Goal: Transaction & Acquisition: Subscribe to service/newsletter

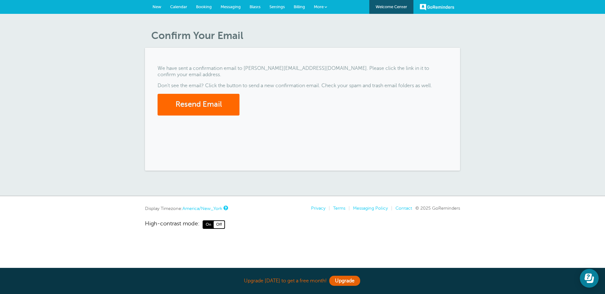
click at [204, 7] on span "Booking" at bounding box center [204, 6] width 16 height 5
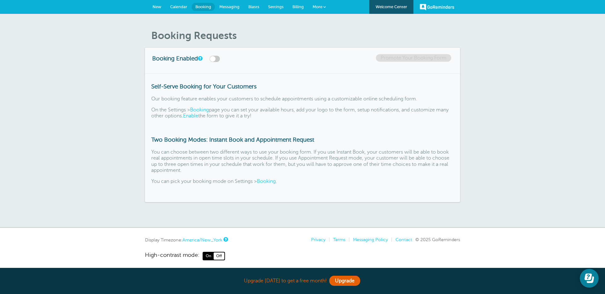
click at [292, 6] on span "Billing" at bounding box center [297, 6] width 11 height 5
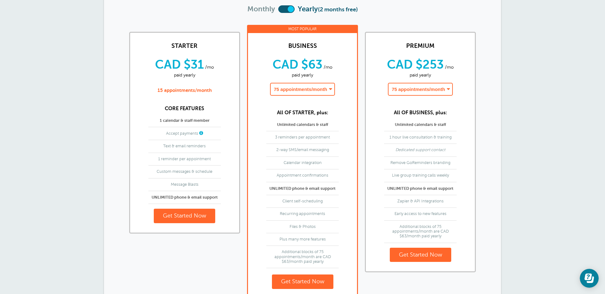
scroll to position [99, 0]
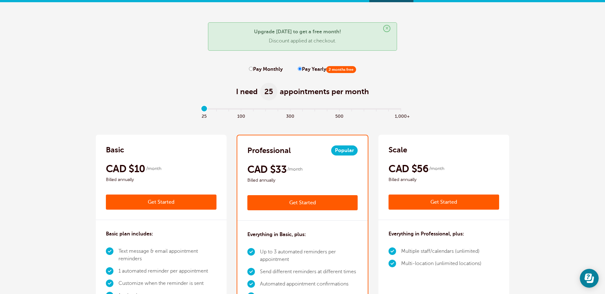
scroll to position [12, 0]
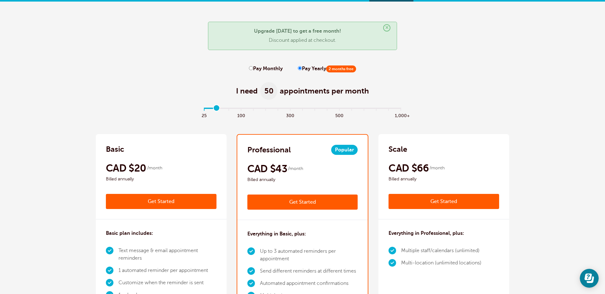
drag, startPoint x: 205, startPoint y: 107, endPoint x: 216, endPoint y: 109, distance: 11.4
type input "1"
click at [216, 109] on input "range" at bounding box center [303, 109] width 204 height 1
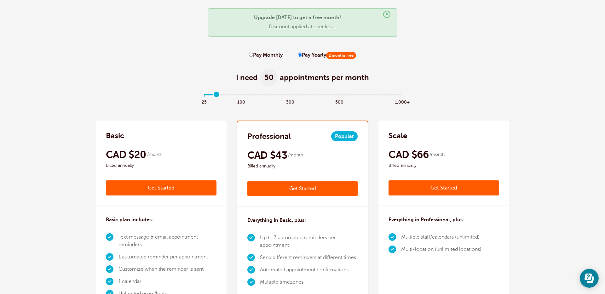
scroll to position [60, 0]
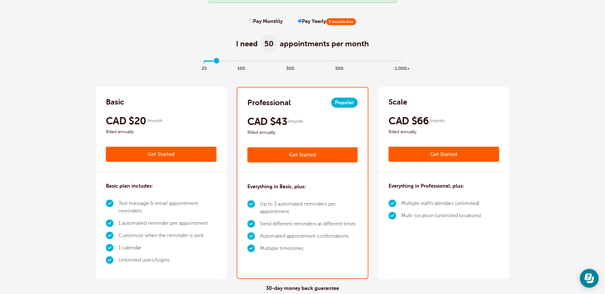
click at [200, 160] on link "Get Started" at bounding box center [161, 154] width 111 height 15
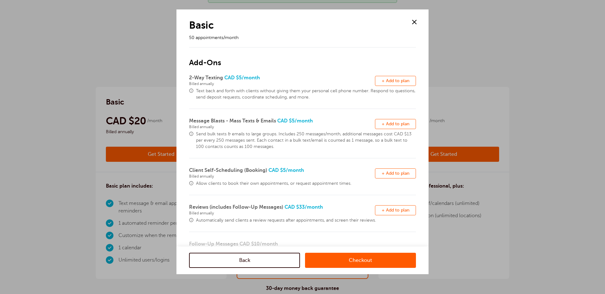
click at [405, 83] on span "+ Add to plan" at bounding box center [396, 80] width 28 height 5
click at [399, 124] on span "+ Add to plan" at bounding box center [396, 124] width 28 height 5
click at [403, 173] on span "+ Add to plan" at bounding box center [396, 173] width 28 height 5
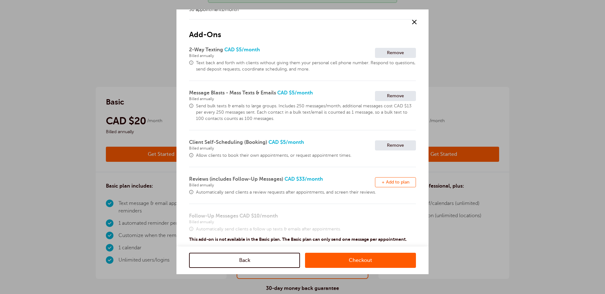
scroll to position [32, 0]
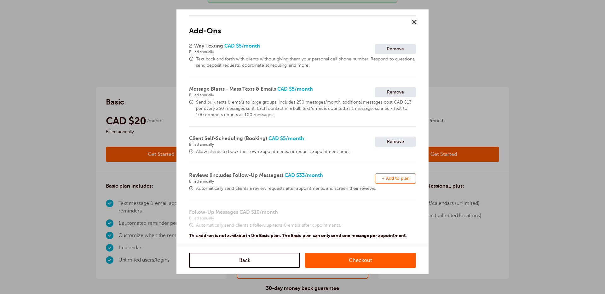
click at [395, 180] on span "+ Add to plan" at bounding box center [396, 178] width 28 height 5
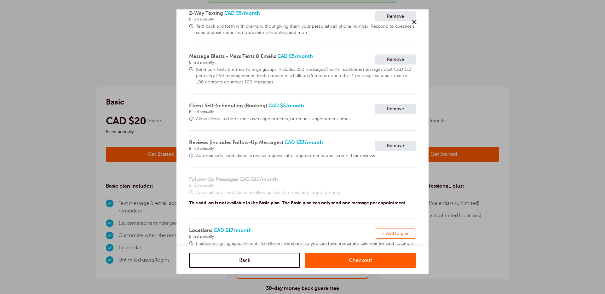
scroll to position [131, 0]
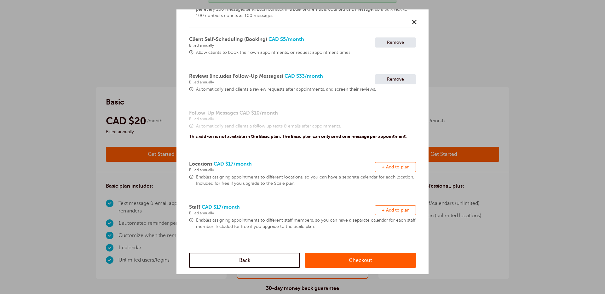
click at [397, 173] on div "Remove + Add to plan" at bounding box center [395, 167] width 41 height 14
click at [398, 168] on span "+ Add to plan" at bounding box center [396, 167] width 28 height 5
click at [394, 210] on span "+ Add to plan" at bounding box center [396, 210] width 28 height 5
click at [344, 261] on link "Checkout" at bounding box center [360, 260] width 111 height 15
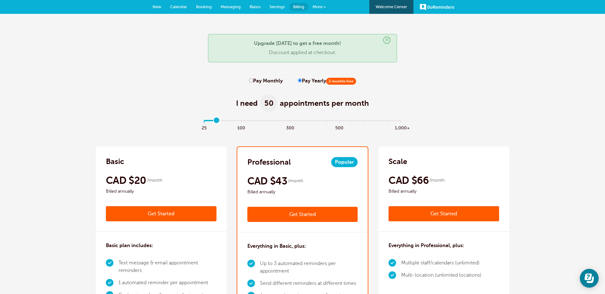
type input "1"
click at [217, 121] on input "range" at bounding box center [303, 121] width 204 height 1
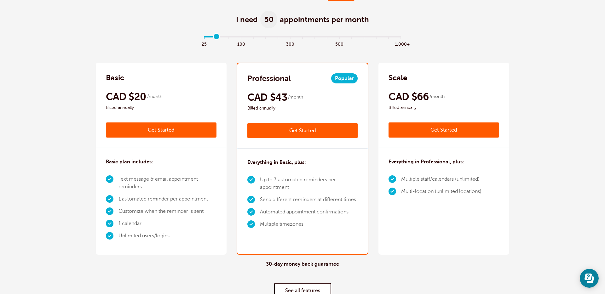
scroll to position [98, 0]
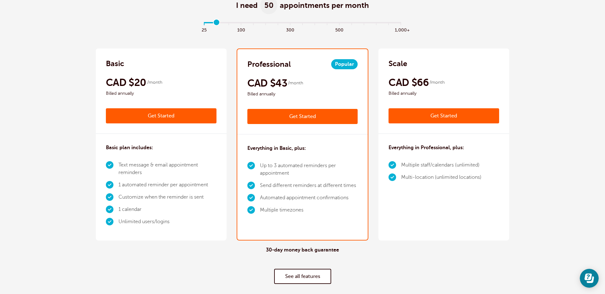
click at [275, 117] on link "Get Started" at bounding box center [302, 116] width 111 height 15
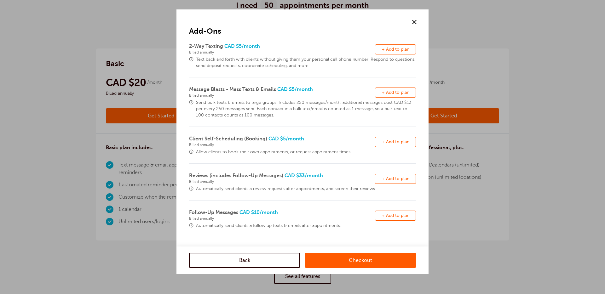
scroll to position [35, 0]
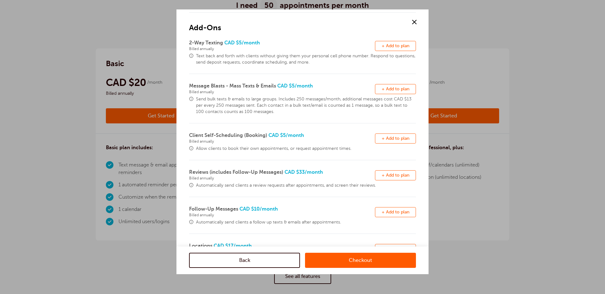
click at [385, 212] on span "+ Add to plan" at bounding box center [396, 212] width 28 height 5
click at [350, 259] on link "Checkout" at bounding box center [360, 260] width 111 height 15
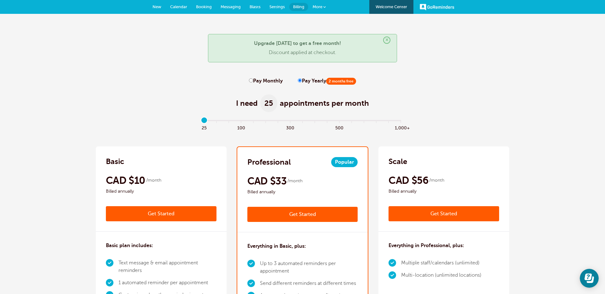
click at [420, 213] on link "Get Started" at bounding box center [444, 213] width 111 height 15
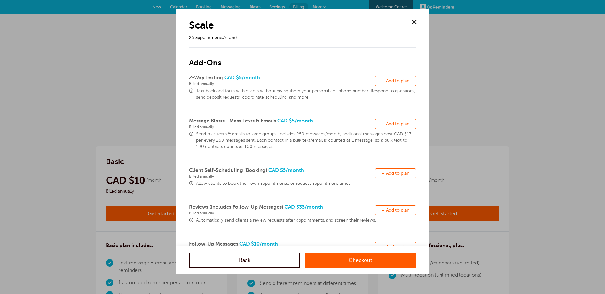
click at [262, 259] on link "Back" at bounding box center [244, 260] width 111 height 15
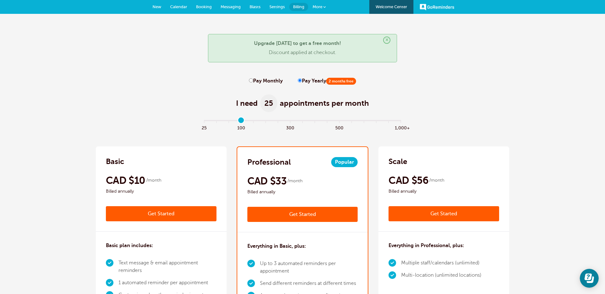
type input "3"
click at [242, 121] on input "range" at bounding box center [303, 121] width 204 height 1
click at [428, 220] on link "Get Started" at bounding box center [444, 213] width 111 height 15
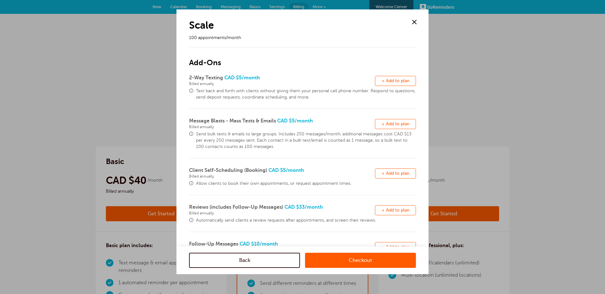
click at [386, 84] on button "Remove + Add to plan" at bounding box center [395, 81] width 41 height 10
click at [383, 125] on span "+ Add to plan" at bounding box center [396, 124] width 28 height 5
click at [386, 175] on span "+ Add to plan" at bounding box center [396, 173] width 28 height 5
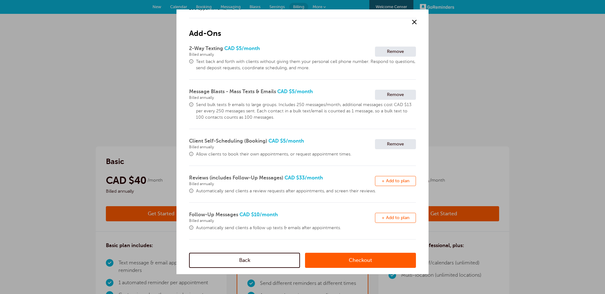
scroll to position [31, 0]
click at [384, 178] on span "+ Add to plan" at bounding box center [396, 179] width 28 height 5
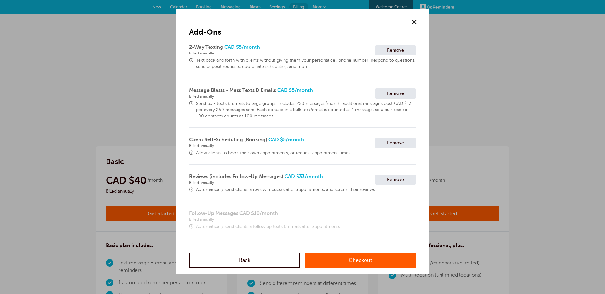
click at [336, 259] on link "Checkout" at bounding box center [360, 260] width 111 height 15
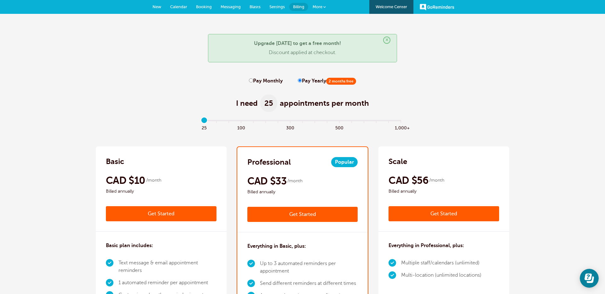
click at [271, 79] on label "Pay Monthly" at bounding box center [266, 81] width 34 height 6
click at [253, 79] on input "Pay Monthly" at bounding box center [251, 80] width 4 height 4
radio input "true"
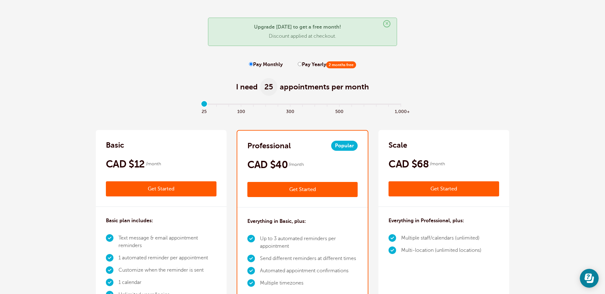
scroll to position [17, 0]
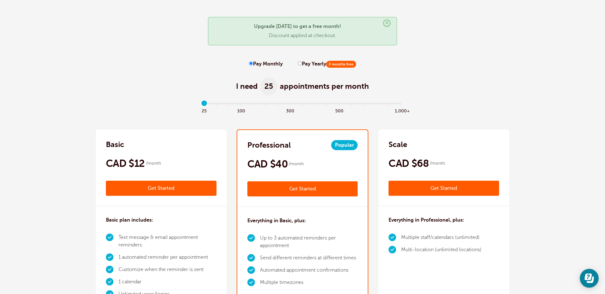
type input "1"
click at [219, 104] on input "range" at bounding box center [303, 104] width 204 height 1
click at [192, 182] on link "Get Started" at bounding box center [161, 188] width 111 height 15
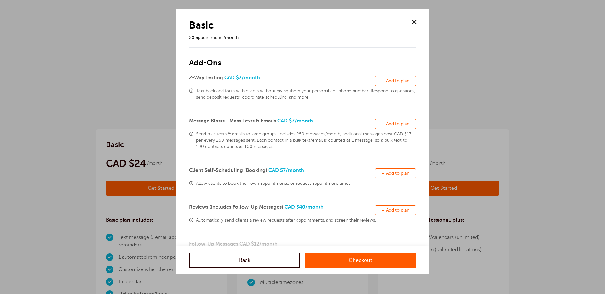
click at [382, 83] on span "+ Add to plan" at bounding box center [396, 80] width 28 height 5
click at [394, 125] on span "+ Add to plan" at bounding box center [396, 124] width 28 height 5
click at [396, 172] on span "+ Add to plan" at bounding box center [396, 173] width 28 height 5
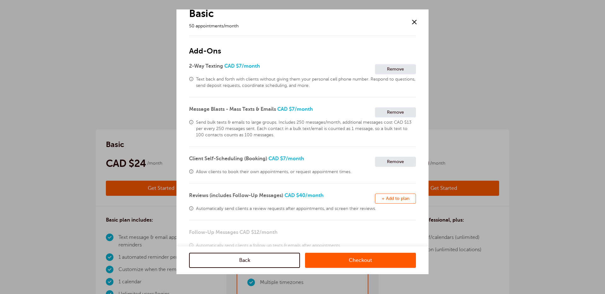
scroll to position [57, 0]
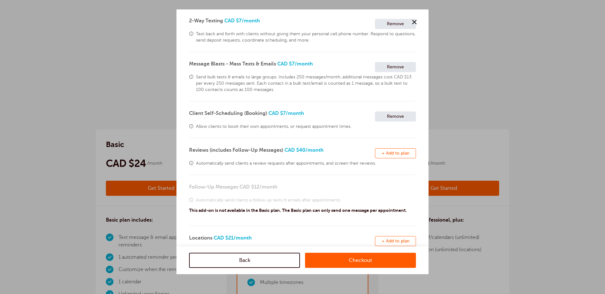
click at [395, 151] on span "+ Add to plan" at bounding box center [396, 153] width 28 height 5
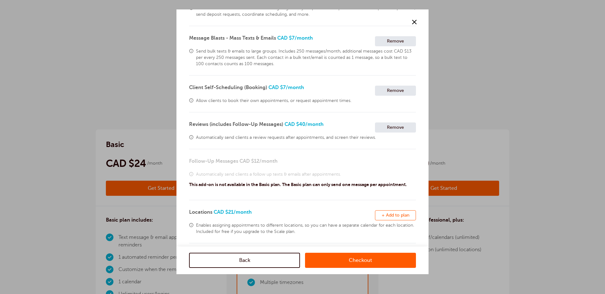
scroll to position [118, 0]
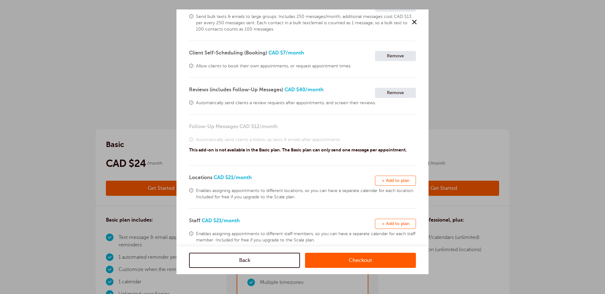
click at [395, 175] on div "Remove + Add to plan" at bounding box center [395, 181] width 41 height 14
click at [396, 179] on span "+ Add to plan" at bounding box center [396, 180] width 28 height 5
click at [397, 222] on span "+ Add to plan" at bounding box center [396, 224] width 28 height 5
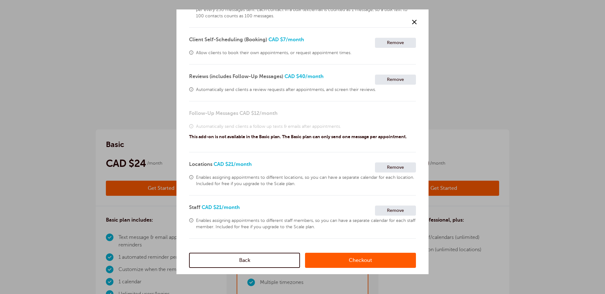
scroll to position [131, 0]
click at [373, 259] on link "Checkout" at bounding box center [360, 260] width 111 height 15
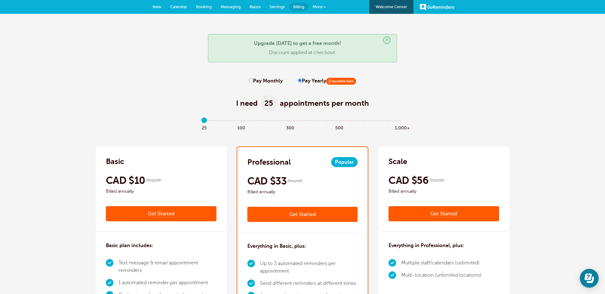
click at [260, 82] on label "Pay Monthly" at bounding box center [266, 81] width 34 height 6
click at [253, 82] on input "Pay Monthly" at bounding box center [251, 80] width 4 height 4
radio input "true"
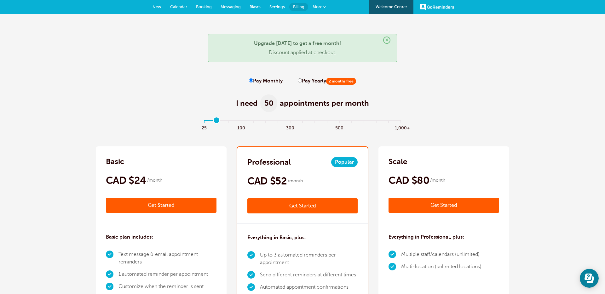
click at [218, 122] on input "range" at bounding box center [303, 121] width 204 height 1
type input "0"
click at [204, 121] on input "range" at bounding box center [303, 121] width 204 height 1
click at [277, 204] on link "Get Started" at bounding box center [302, 206] width 111 height 15
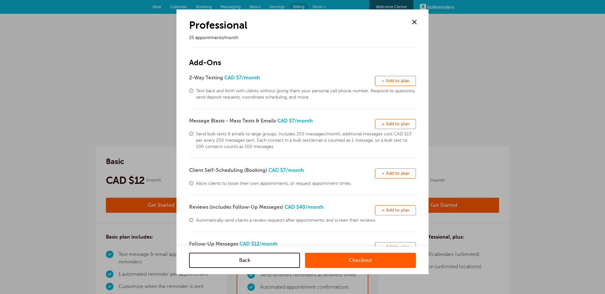
scroll to position [10, 0]
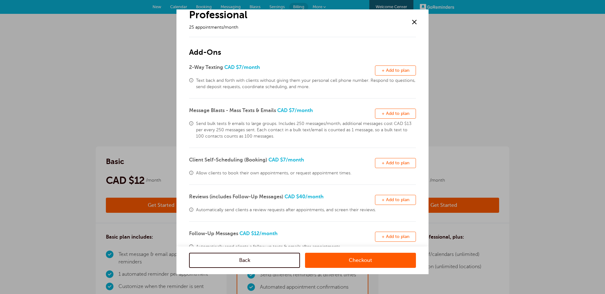
click at [389, 199] on span "+ Add to plan" at bounding box center [396, 200] width 28 height 5
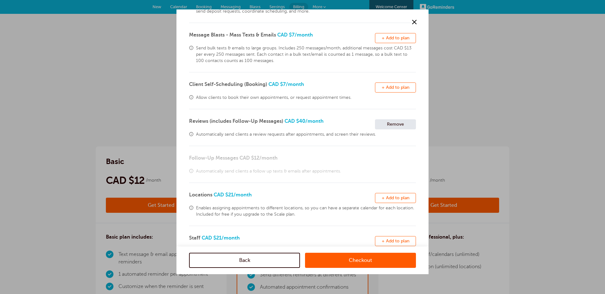
scroll to position [107, 0]
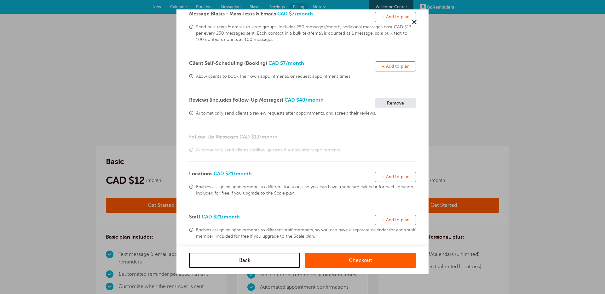
click at [360, 263] on link "Checkout" at bounding box center [360, 260] width 111 height 15
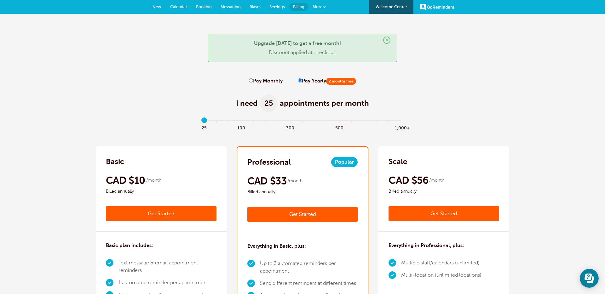
click at [269, 79] on label "Pay Monthly" at bounding box center [266, 81] width 34 height 6
click at [253, 79] on input "Pay Monthly" at bounding box center [251, 80] width 4 height 4
radio input "true"
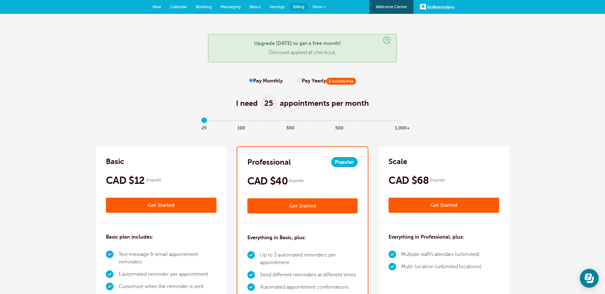
click at [422, 205] on link "Get Started" at bounding box center [444, 205] width 111 height 15
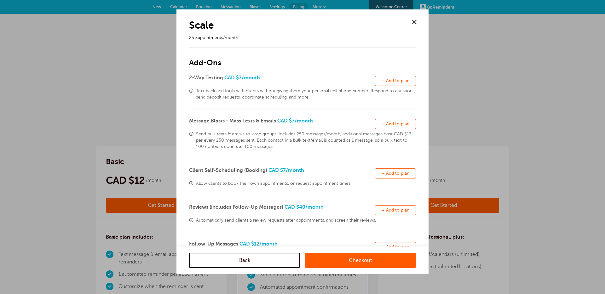
click at [396, 84] on button "Remove + Add to plan" at bounding box center [395, 81] width 41 height 10
click at [393, 124] on span "+ Add to plan" at bounding box center [396, 124] width 28 height 5
click at [388, 178] on button "Remove + Add to plan" at bounding box center [395, 174] width 41 height 10
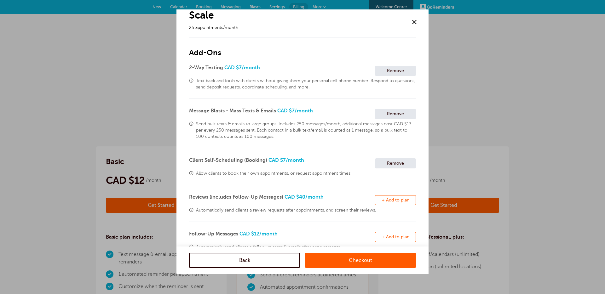
scroll to position [10, 0]
click at [393, 199] on span "+ Add to plan" at bounding box center [396, 200] width 28 height 5
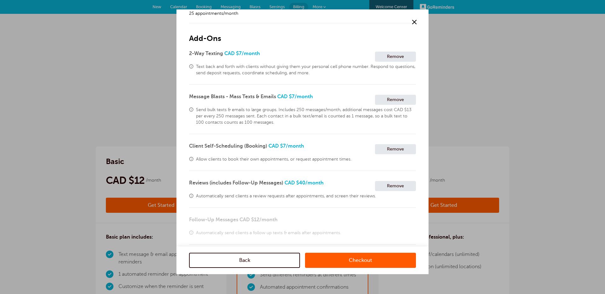
scroll to position [31, 0]
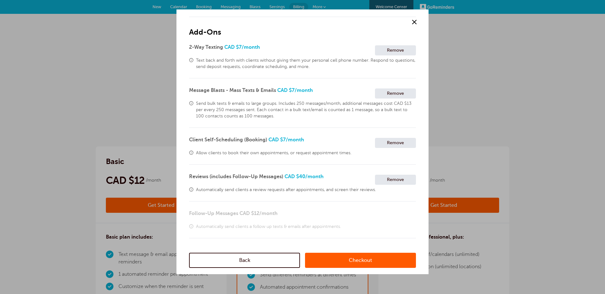
click at [386, 258] on link "Checkout" at bounding box center [360, 260] width 111 height 15
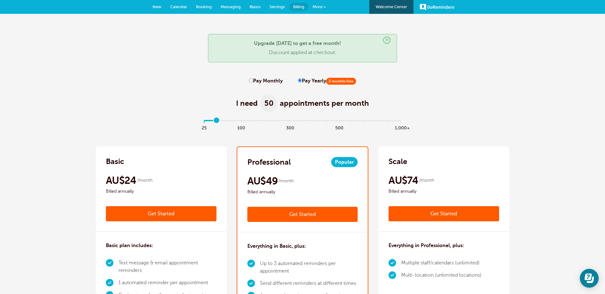
type input "1"
click at [217, 121] on input "range" at bounding box center [303, 121] width 204 height 1
click at [191, 215] on link "Get Started" at bounding box center [161, 213] width 111 height 15
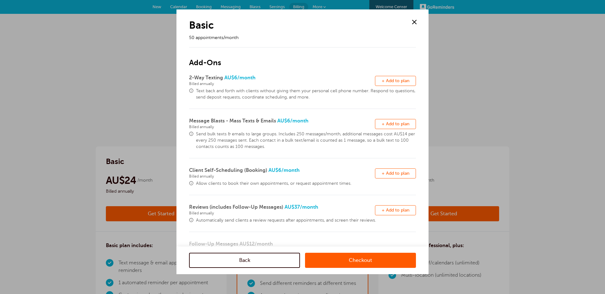
click at [390, 81] on span "+ Add to plan" at bounding box center [396, 80] width 28 height 5
click at [390, 123] on span "+ Add to plan" at bounding box center [396, 124] width 28 height 5
click at [393, 173] on span "+ Add to plan" at bounding box center [396, 173] width 28 height 5
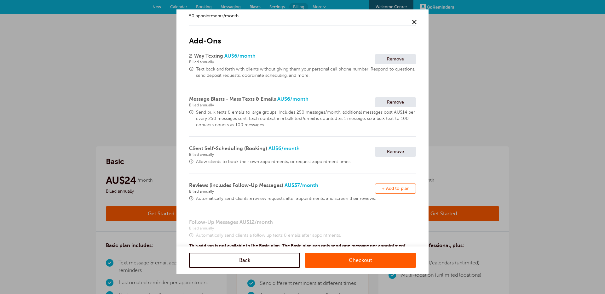
scroll to position [114, 0]
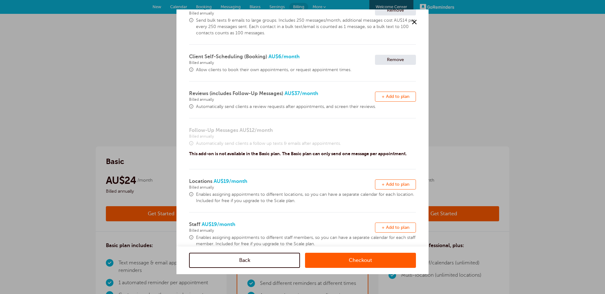
click at [401, 97] on span "+ Add to plan" at bounding box center [396, 96] width 28 height 5
click at [392, 183] on span "+ Add to plan" at bounding box center [396, 184] width 28 height 5
click at [392, 228] on span "+ Add to plan" at bounding box center [396, 227] width 28 height 5
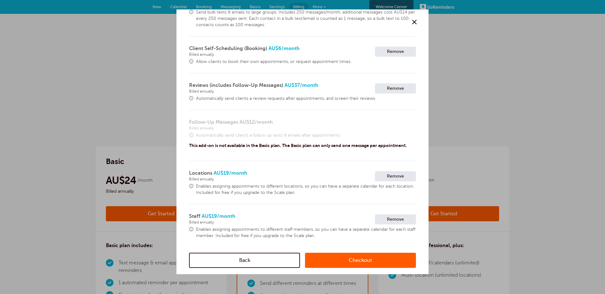
scroll to position [131, 0]
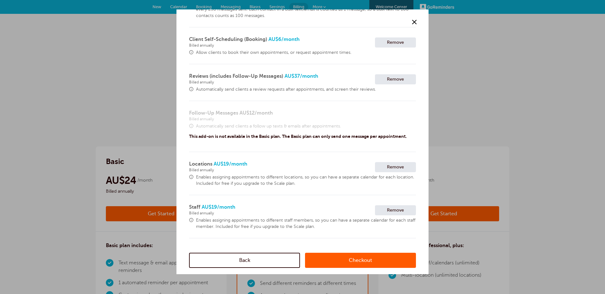
click at [373, 257] on link "Checkout" at bounding box center [360, 260] width 111 height 15
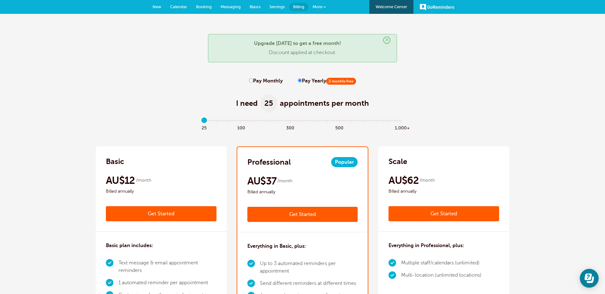
click at [270, 213] on link "Get Started" at bounding box center [302, 214] width 111 height 15
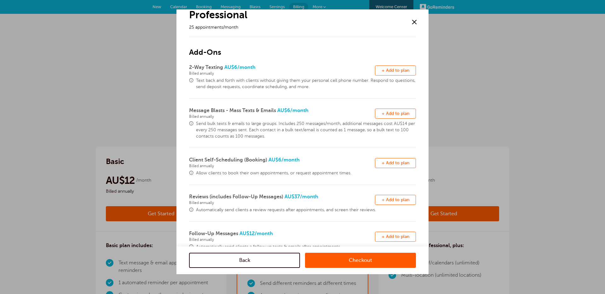
scroll to position [39, 0]
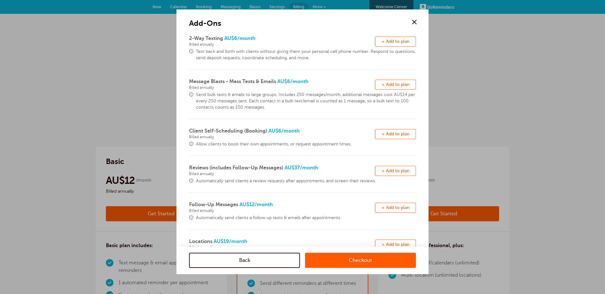
click at [384, 169] on span "+ Add to plan" at bounding box center [396, 171] width 28 height 5
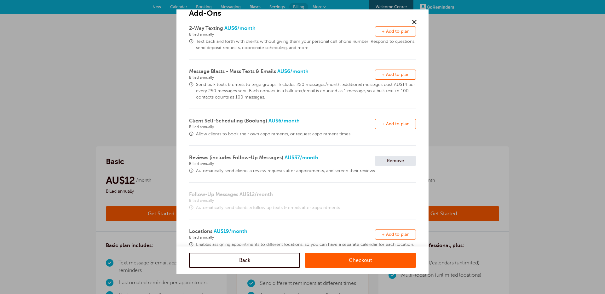
scroll to position [60, 0]
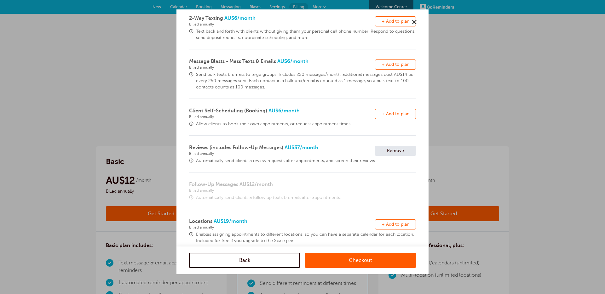
click at [383, 149] on button "Remove + Add to plan" at bounding box center [395, 151] width 41 height 10
click at [382, 187] on span "+ Add to plan" at bounding box center [396, 187] width 28 height 5
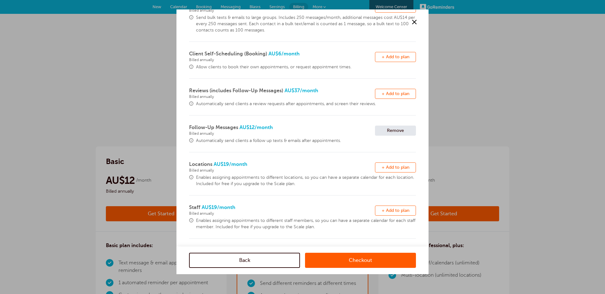
scroll to position [117, 0]
click at [349, 262] on link "Checkout" at bounding box center [360, 260] width 111 height 15
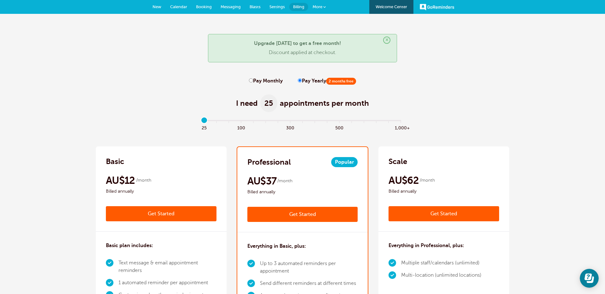
type input "6"
click at [277, 121] on input "range" at bounding box center [303, 121] width 204 height 1
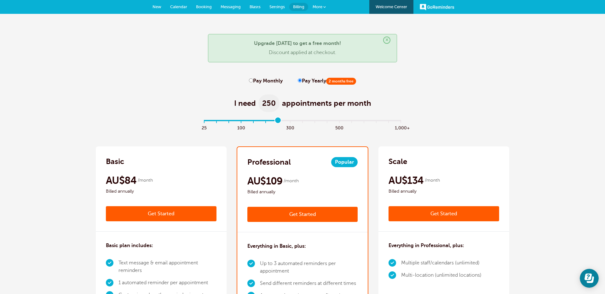
click at [419, 217] on link "Get Started" at bounding box center [444, 213] width 111 height 15
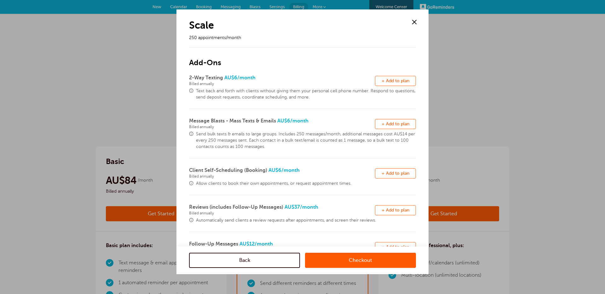
click at [388, 80] on span "+ Add to plan" at bounding box center [396, 80] width 28 height 5
click at [390, 121] on button "Remove + Add to plan" at bounding box center [395, 124] width 41 height 10
click at [402, 175] on span "+ Add to plan" at bounding box center [396, 173] width 28 height 5
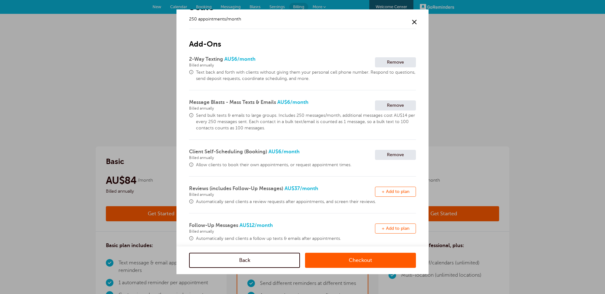
click at [387, 191] on span "+ Add to plan" at bounding box center [396, 191] width 28 height 5
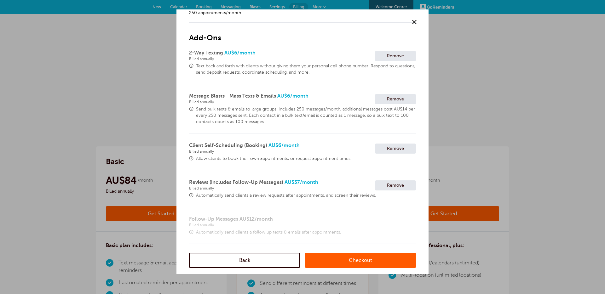
scroll to position [31, 0]
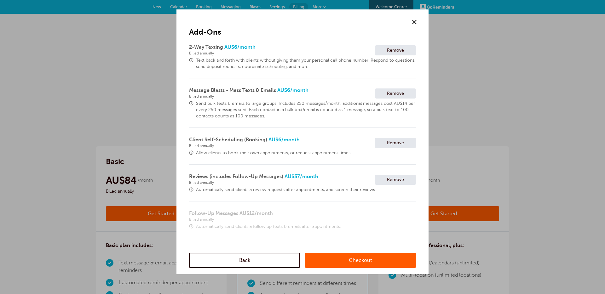
click at [360, 255] on link "Checkout" at bounding box center [360, 260] width 111 height 15
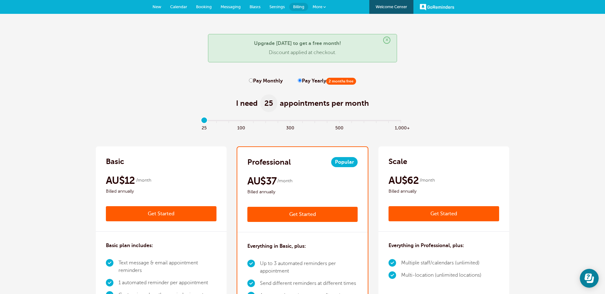
click at [255, 81] on label "Pay Monthly" at bounding box center [266, 81] width 34 height 6
click at [253, 81] on input "Pay Monthly" at bounding box center [251, 80] width 4 height 4
radio input "true"
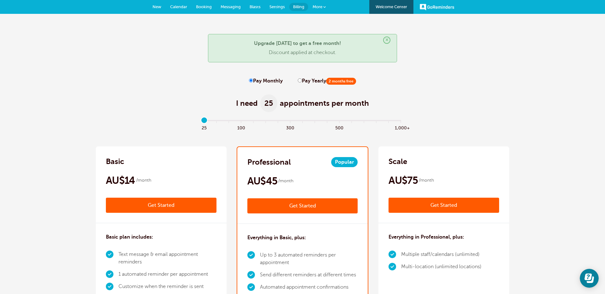
click at [166, 207] on link "Get Started" at bounding box center [161, 205] width 111 height 15
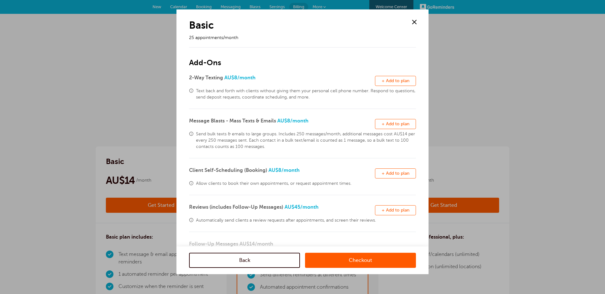
click at [392, 79] on span "+ Add to plan" at bounding box center [396, 80] width 28 height 5
click at [391, 122] on span "+ Add to plan" at bounding box center [396, 124] width 28 height 5
click at [382, 178] on button "Remove + Add to plan" at bounding box center [395, 174] width 41 height 10
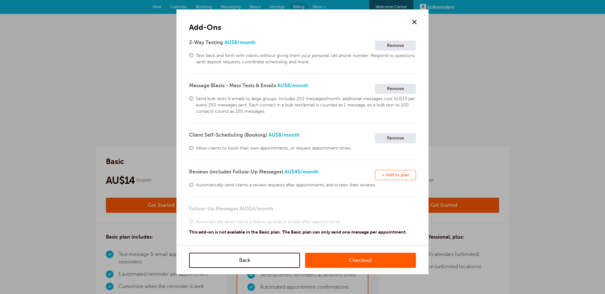
scroll to position [119, 0]
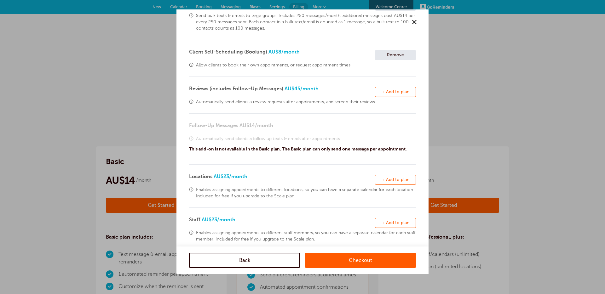
click at [398, 92] on span "+ Add to plan" at bounding box center [396, 92] width 28 height 5
click at [401, 179] on span "+ Add to plan" at bounding box center [396, 179] width 28 height 5
click at [392, 219] on button "Remove + Add to plan" at bounding box center [395, 223] width 41 height 10
click at [373, 262] on link "Checkout" at bounding box center [360, 260] width 111 height 15
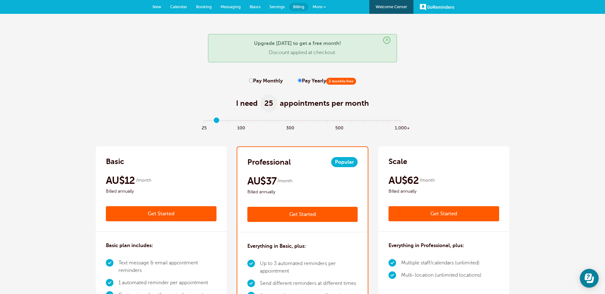
type input "1"
click at [217, 122] on input "range" at bounding box center [303, 121] width 204 height 1
click at [281, 213] on link "Get Started" at bounding box center [302, 214] width 111 height 15
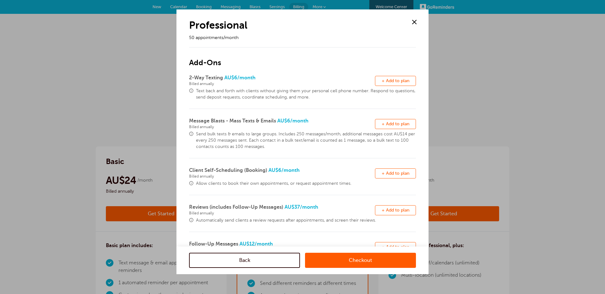
click at [413, 17] on span at bounding box center [414, 21] width 9 height 9
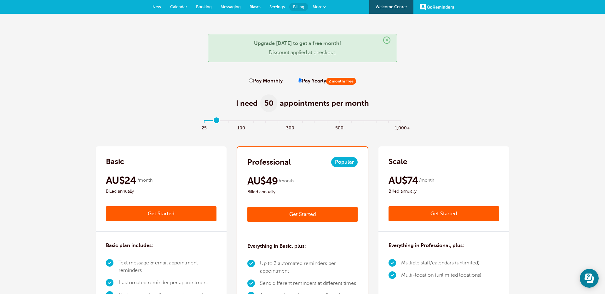
click at [272, 79] on label "Pay Monthly" at bounding box center [266, 81] width 34 height 6
click at [253, 79] on input "Pay Monthly" at bounding box center [251, 80] width 4 height 4
radio input "true"
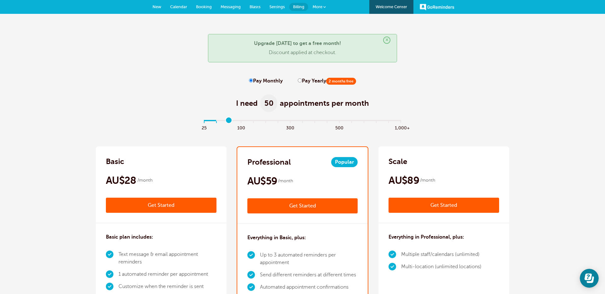
click at [228, 121] on input "range" at bounding box center [303, 121] width 204 height 1
type input "1"
click at [218, 121] on input "range" at bounding box center [303, 121] width 204 height 1
click at [283, 204] on link "Get Started" at bounding box center [302, 206] width 111 height 15
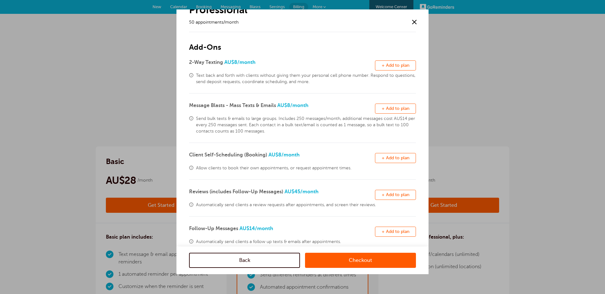
scroll to position [49, 0]
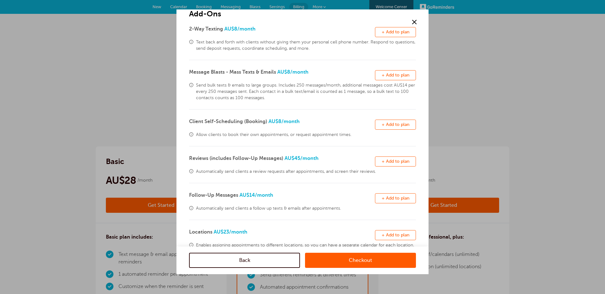
click at [393, 200] on span "+ Add to plan" at bounding box center [396, 198] width 28 height 5
click at [360, 262] on link "Checkout" at bounding box center [360, 260] width 111 height 15
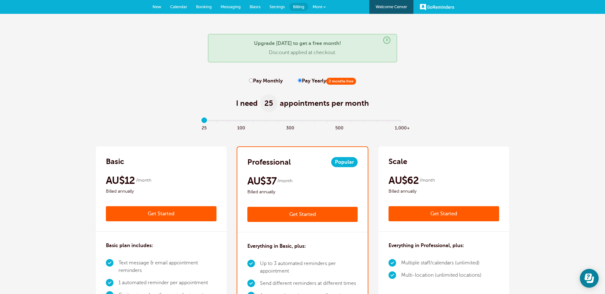
click at [270, 82] on label "Pay Monthly" at bounding box center [266, 81] width 34 height 6
click at [253, 82] on input "Pay Monthly" at bounding box center [251, 80] width 4 height 4
radio input "true"
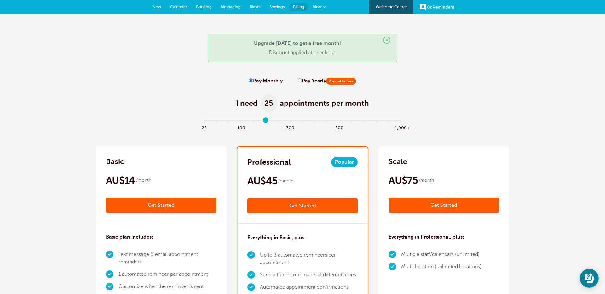
type input "5"
click at [270, 121] on input "range" at bounding box center [303, 121] width 204 height 1
click at [403, 205] on link "Get Started" at bounding box center [444, 205] width 111 height 15
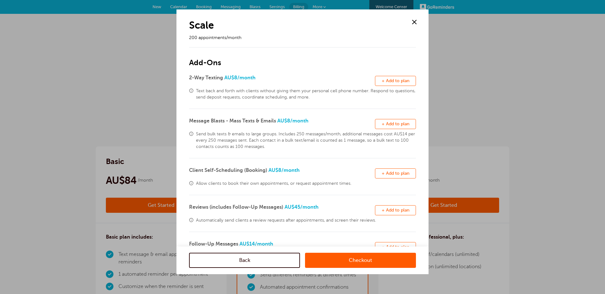
click at [396, 71] on div "Scale 200 appointments/month Add-Ons 2-Way Texting AU$8 /month Remove + Add to …" at bounding box center [302, 139] width 227 height 260
click at [396, 79] on span "+ Add to plan" at bounding box center [396, 80] width 28 height 5
click at [400, 125] on span "+ Add to plan" at bounding box center [396, 124] width 28 height 5
click at [397, 169] on button "Remove + Add to plan" at bounding box center [395, 174] width 41 height 10
click at [402, 211] on span "+ Add to plan" at bounding box center [396, 210] width 28 height 5
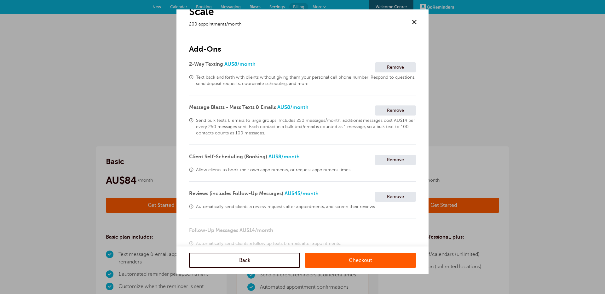
scroll to position [31, 0]
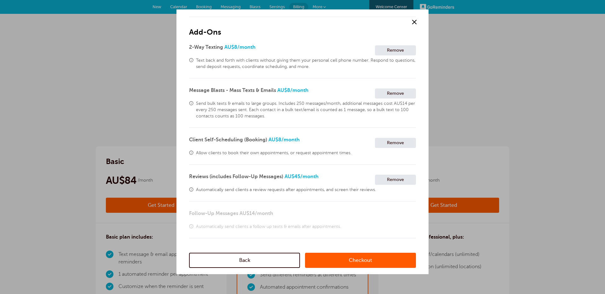
click at [362, 264] on link "Checkout" at bounding box center [360, 260] width 111 height 15
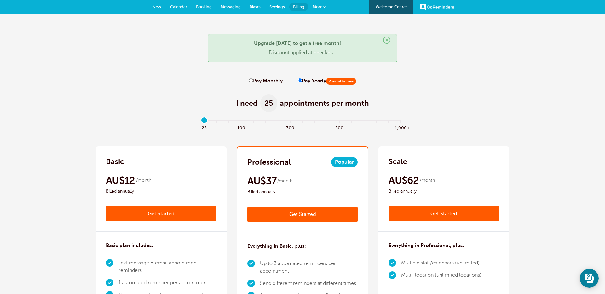
click at [269, 79] on label "Pay Monthly" at bounding box center [266, 81] width 34 height 6
click at [253, 79] on input "Pay Monthly" at bounding box center [251, 80] width 4 height 4
radio input "true"
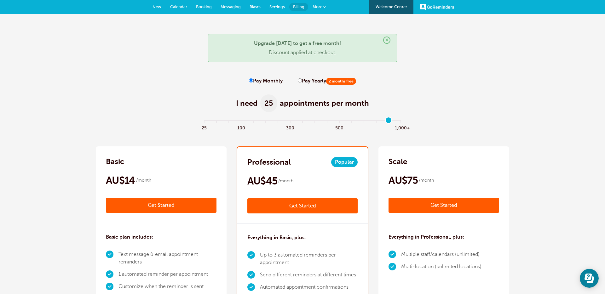
type input "15"
click at [390, 121] on input "range" at bounding box center [303, 121] width 204 height 1
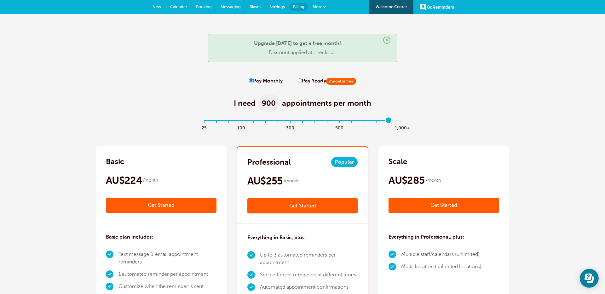
click at [443, 207] on link "Get Started" at bounding box center [444, 205] width 111 height 15
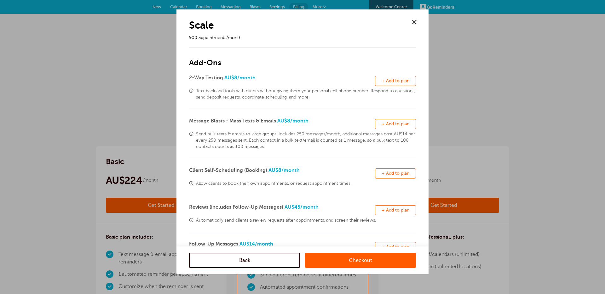
click at [394, 82] on span "+ Add to plan" at bounding box center [396, 80] width 28 height 5
click at [386, 260] on link "Checkout" at bounding box center [360, 260] width 111 height 15
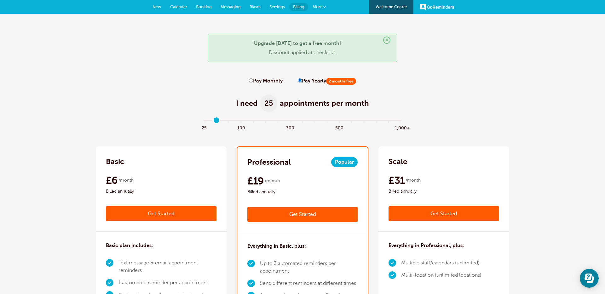
type input "1"
click at [218, 121] on input "range" at bounding box center [303, 121] width 204 height 1
click at [192, 214] on link "Get Started" at bounding box center [161, 213] width 111 height 15
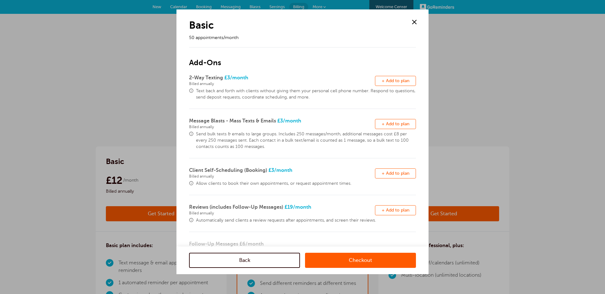
click at [391, 83] on span "+ Add to plan" at bounding box center [396, 80] width 28 height 5
click at [391, 124] on span "+ Add to plan" at bounding box center [396, 124] width 28 height 5
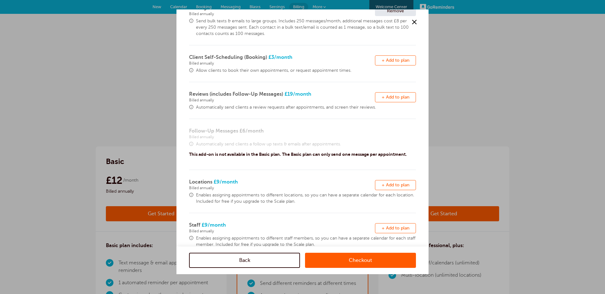
scroll to position [107, 0]
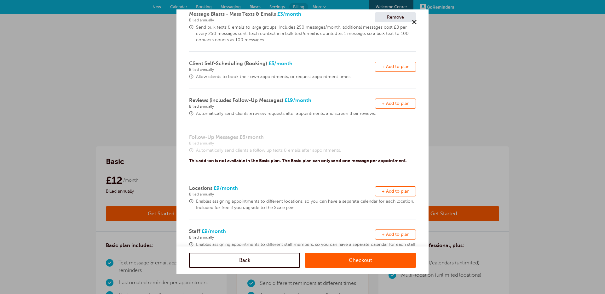
click at [395, 65] on span "+ Add to plan" at bounding box center [396, 66] width 28 height 5
click at [393, 105] on span "+ Add to plan" at bounding box center [396, 103] width 28 height 5
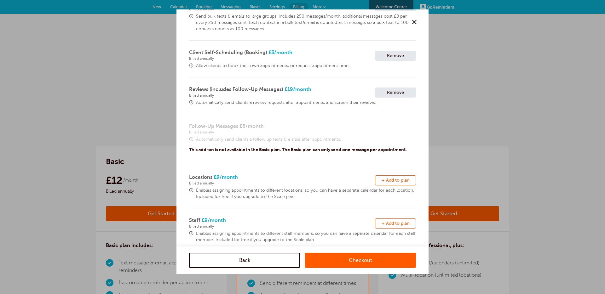
scroll to position [130, 0]
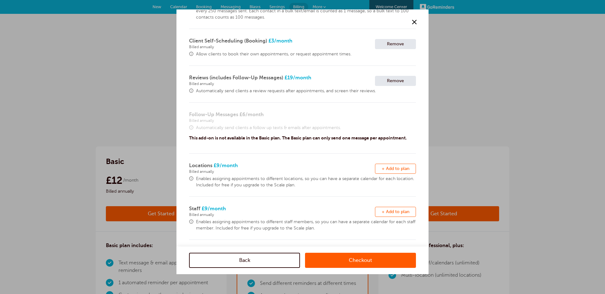
click at [390, 167] on span "+ Add to plan" at bounding box center [396, 168] width 28 height 5
click at [392, 215] on button "Remove + Add to plan" at bounding box center [395, 212] width 41 height 10
click at [358, 264] on link "Checkout" at bounding box center [360, 260] width 111 height 15
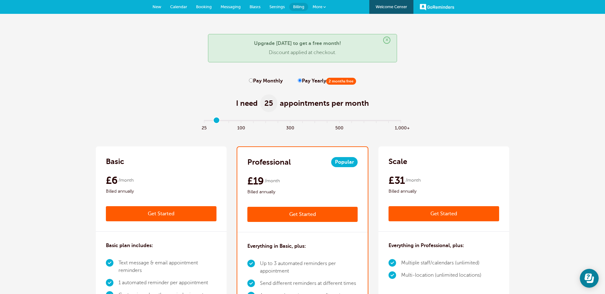
click at [216, 121] on input "range" at bounding box center [303, 121] width 204 height 1
type input "3"
click at [244, 122] on input "range" at bounding box center [303, 121] width 204 height 1
click at [270, 211] on link "Get Started" at bounding box center [302, 214] width 111 height 15
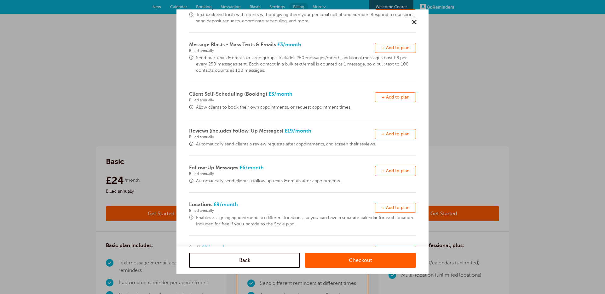
scroll to position [117, 0]
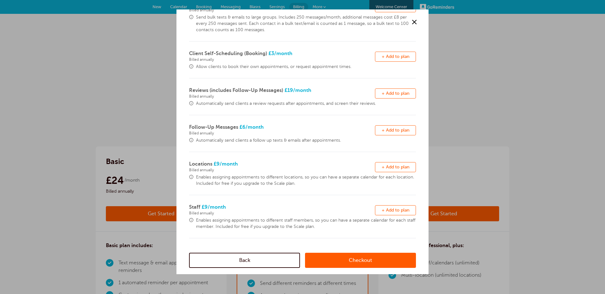
click at [384, 133] on button "Remove + Add to plan" at bounding box center [395, 130] width 41 height 10
click at [358, 260] on link "Checkout" at bounding box center [360, 260] width 111 height 15
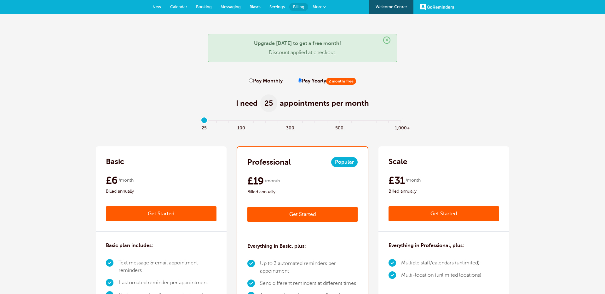
click at [407, 213] on link "Get Started" at bounding box center [444, 213] width 111 height 15
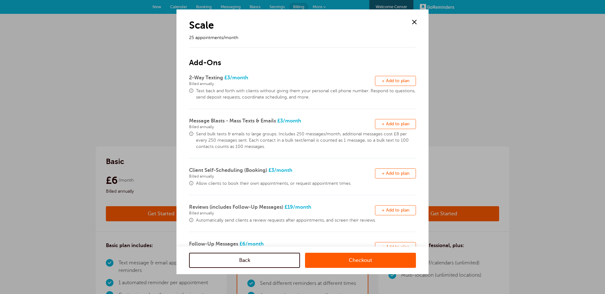
click at [381, 78] on button "Remove + Add to plan" at bounding box center [395, 81] width 41 height 10
click at [391, 125] on span "+ Add to plan" at bounding box center [396, 124] width 28 height 5
click at [388, 178] on button "Remove + Add to plan" at bounding box center [395, 174] width 41 height 10
click at [388, 207] on button "Remove + Add to plan" at bounding box center [395, 210] width 41 height 10
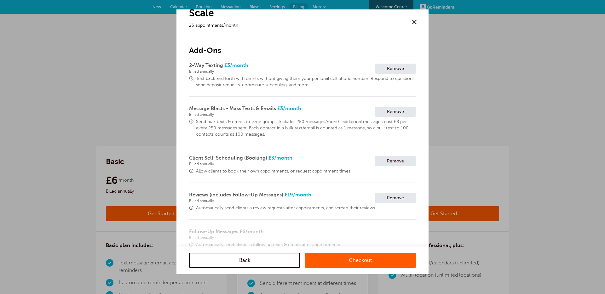
scroll to position [31, 0]
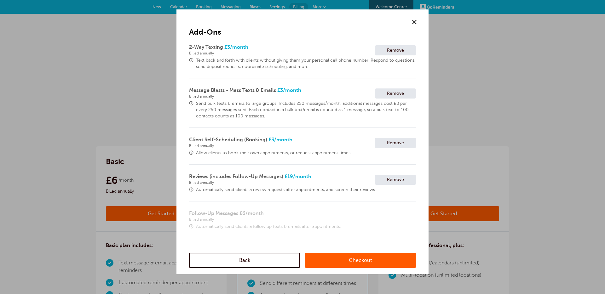
click at [379, 257] on link "Checkout" at bounding box center [360, 260] width 111 height 15
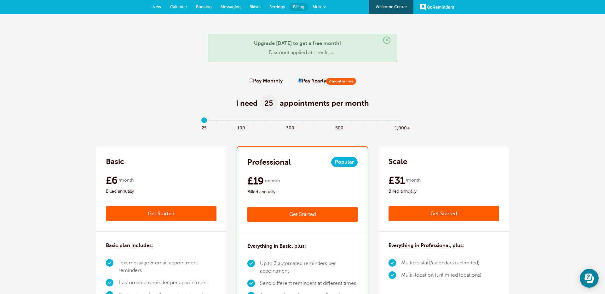
click at [256, 81] on label "Pay Monthly" at bounding box center [266, 81] width 34 height 6
click at [253, 81] on input "Pay Monthly" at bounding box center [251, 80] width 4 height 4
radio input "true"
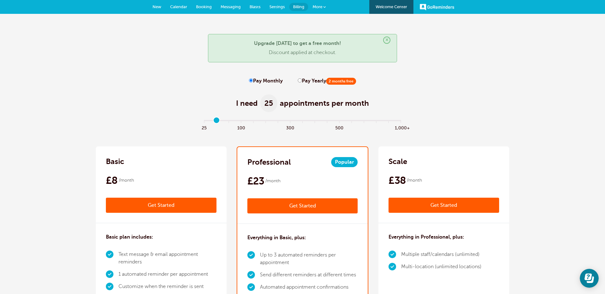
type input "1"
click at [217, 121] on input "range" at bounding box center [303, 121] width 204 height 1
click at [188, 205] on link "Get Started" at bounding box center [161, 205] width 111 height 15
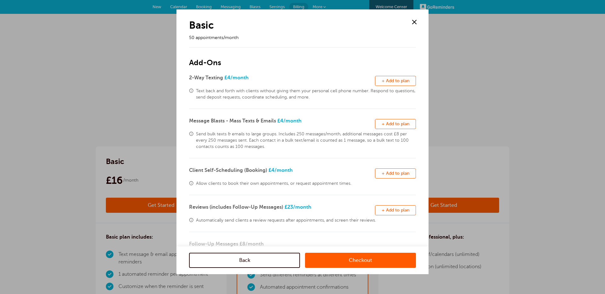
click at [394, 81] on span "+ Add to plan" at bounding box center [396, 80] width 28 height 5
click at [394, 124] on span "+ Add to plan" at bounding box center [396, 124] width 28 height 5
click at [382, 176] on button "Remove + Add to plan" at bounding box center [395, 174] width 41 height 10
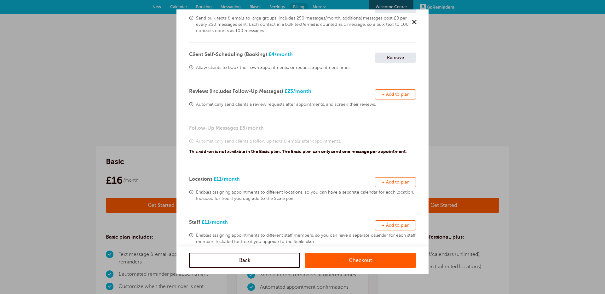
scroll to position [131, 0]
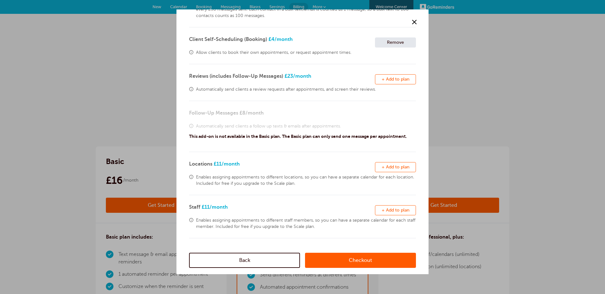
click at [390, 79] on span "+ Add to plan" at bounding box center [396, 79] width 28 height 5
click at [391, 171] on button "Remove + Add to plan" at bounding box center [395, 167] width 41 height 10
click at [391, 209] on span "+ Add to plan" at bounding box center [396, 210] width 28 height 5
click at [371, 257] on link "Checkout" at bounding box center [360, 260] width 111 height 15
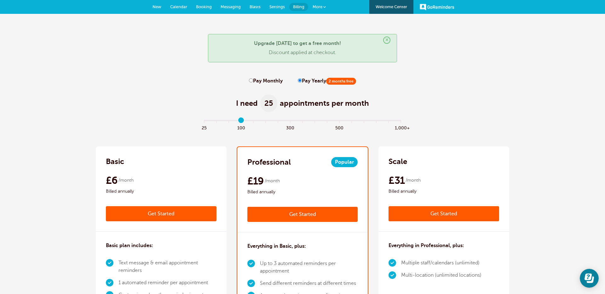
type input "3"
click at [237, 121] on input "range" at bounding box center [303, 121] width 204 height 1
click at [265, 211] on link "Get Started" at bounding box center [302, 214] width 111 height 15
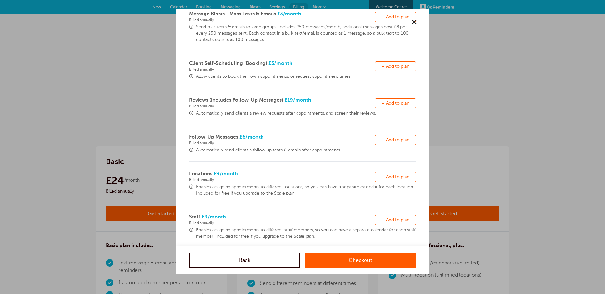
scroll to position [117, 0]
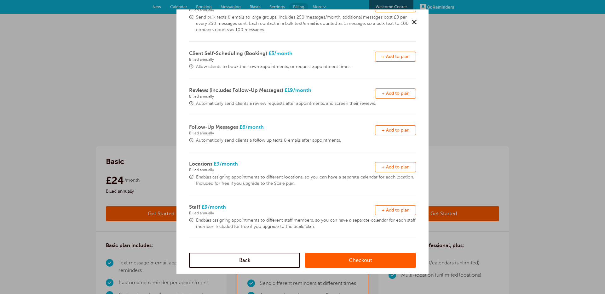
click at [391, 130] on span "+ Add to plan" at bounding box center [396, 130] width 28 height 5
click at [344, 263] on link "Checkout" at bounding box center [360, 260] width 111 height 15
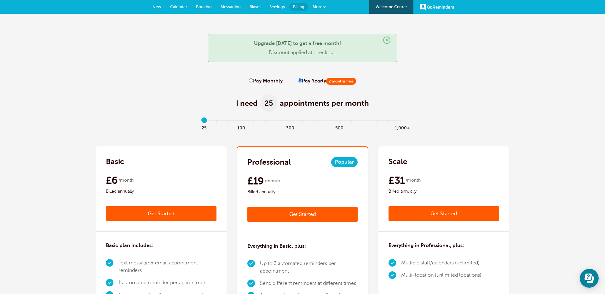
click at [273, 82] on label "Pay Monthly" at bounding box center [266, 81] width 34 height 6
click at [253, 82] on input "Pay Monthly" at bounding box center [251, 80] width 4 height 4
radio input "true"
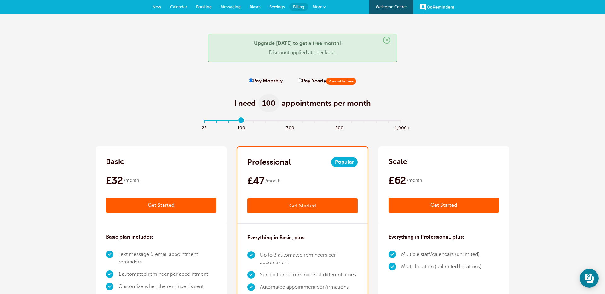
type input "3"
click at [241, 122] on input "range" at bounding box center [303, 121] width 204 height 1
click at [289, 204] on link "Get Started" at bounding box center [302, 206] width 111 height 15
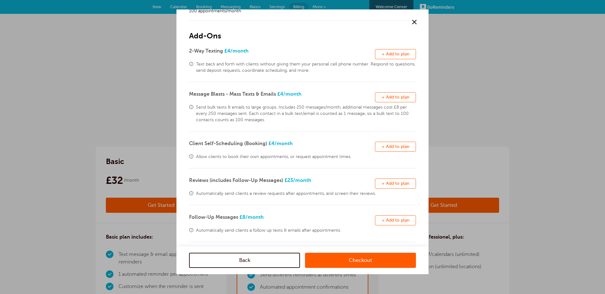
scroll to position [113, 0]
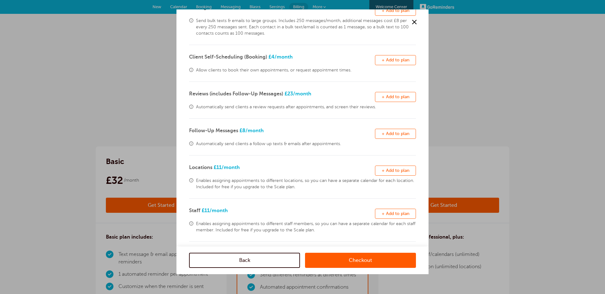
click at [386, 128] on div "Remove + Add to plan" at bounding box center [395, 134] width 41 height 14
click at [385, 137] on button "Remove + Add to plan" at bounding box center [395, 134] width 41 height 10
click at [354, 258] on link "Checkout" at bounding box center [360, 260] width 111 height 15
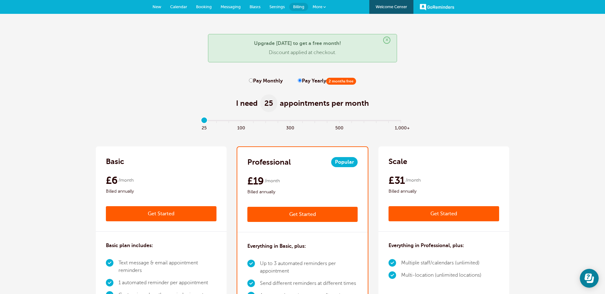
click at [258, 80] on label "Pay Monthly" at bounding box center [266, 81] width 34 height 6
click at [253, 80] on input "Pay Monthly" at bounding box center [251, 80] width 4 height 4
radio input "true"
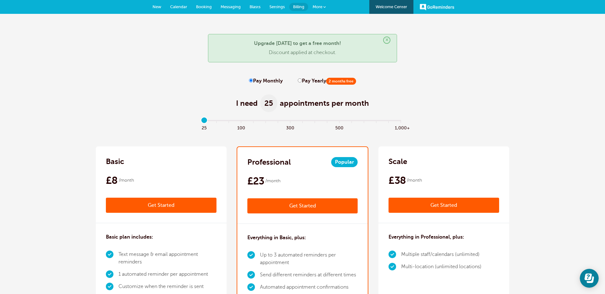
click at [237, 124] on span "100" at bounding box center [241, 127] width 12 height 7
type input "3"
click at [400, 200] on link "Get Started" at bounding box center [444, 205] width 111 height 15
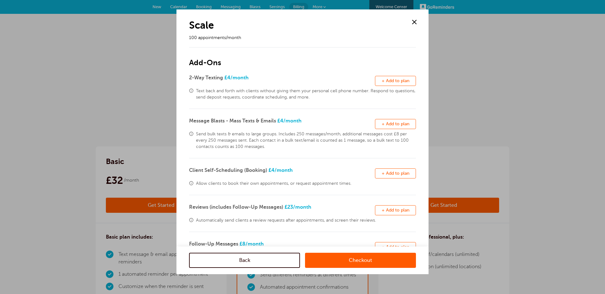
click at [386, 82] on span "+ Add to plan" at bounding box center [396, 80] width 28 height 5
click at [385, 119] on button "Remove + Add to plan" at bounding box center [395, 124] width 41 height 10
click at [386, 171] on span "+ Add to plan" at bounding box center [396, 173] width 28 height 5
click at [388, 207] on button "Remove + Add to plan" at bounding box center [395, 210] width 41 height 10
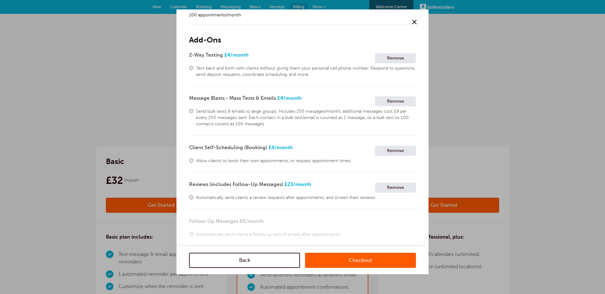
scroll to position [31, 0]
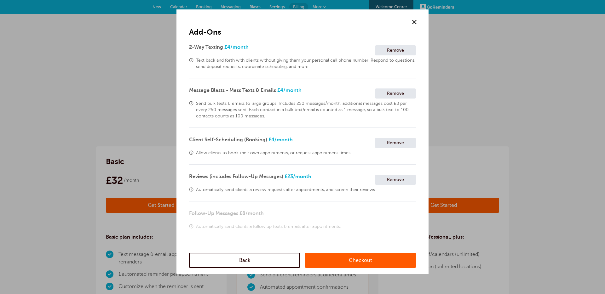
click at [372, 264] on link "Checkout" at bounding box center [360, 260] width 111 height 15
